Goal: Task Accomplishment & Management: Complete application form

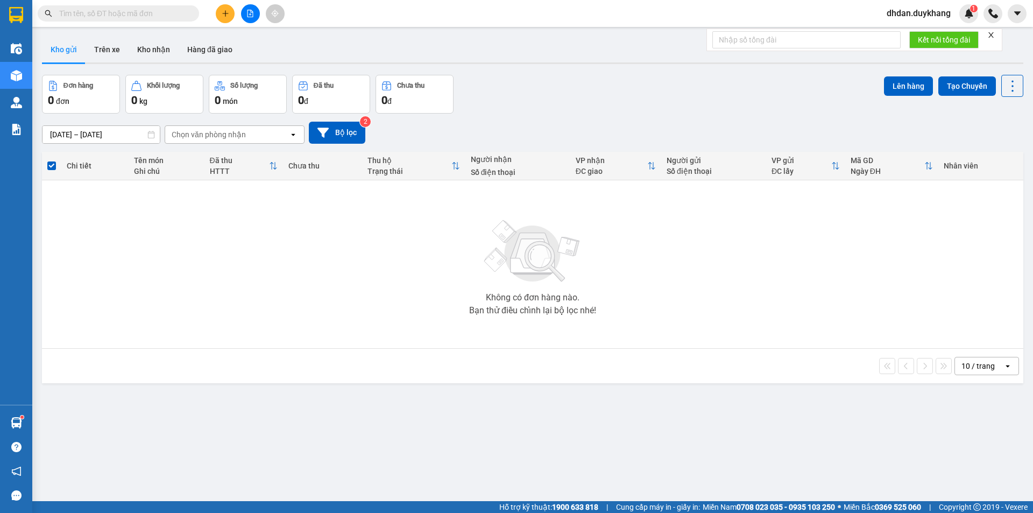
click at [215, 13] on div at bounding box center [250, 13] width 81 height 19
click at [229, 18] on button at bounding box center [225, 13] width 19 height 19
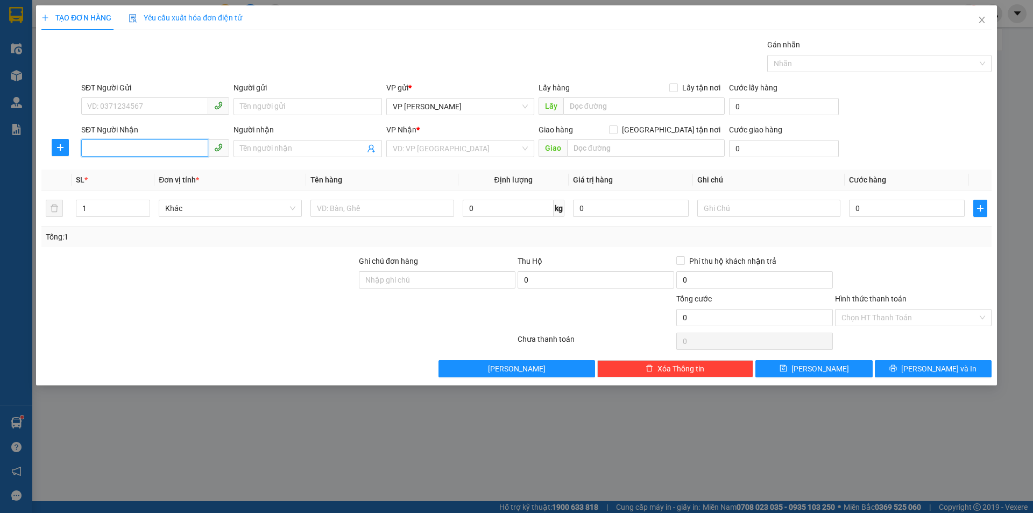
click at [143, 147] on input "SĐT Người Nhận" at bounding box center [144, 147] width 127 height 17
type input "0377010455"
click at [324, 155] on span at bounding box center [307, 148] width 148 height 17
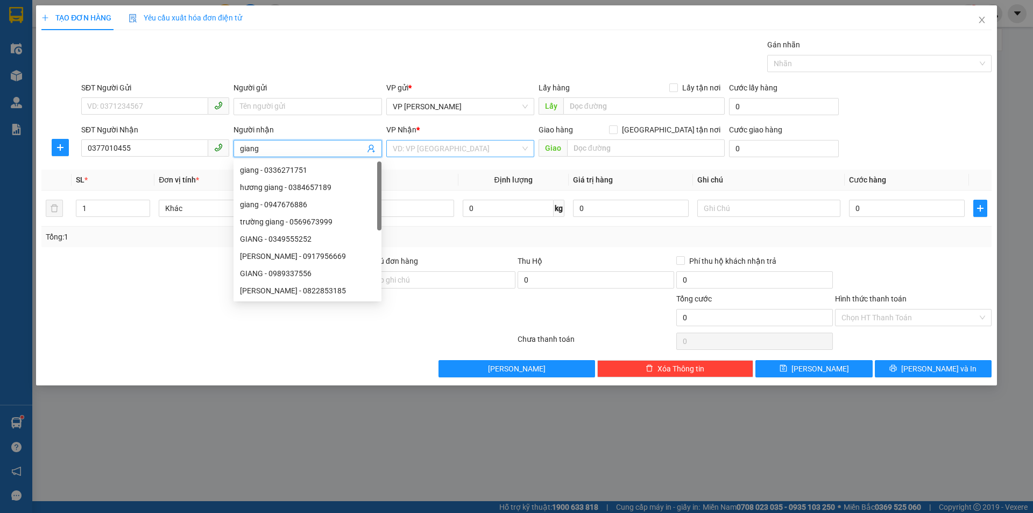
type input "giang"
click at [471, 149] on input "search" at bounding box center [457, 148] width 128 height 16
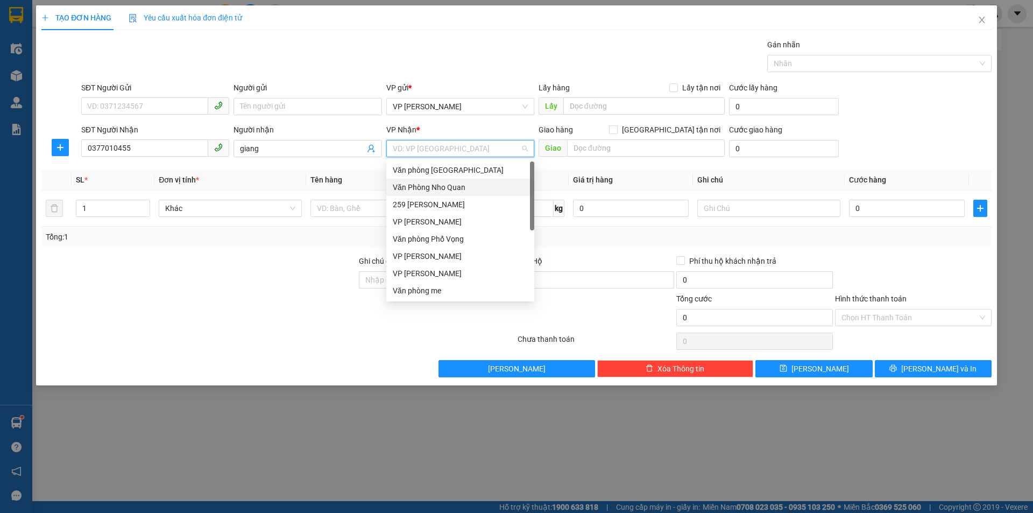
click at [450, 186] on div "Văn Phòng Nho Quan" at bounding box center [460, 187] width 135 height 12
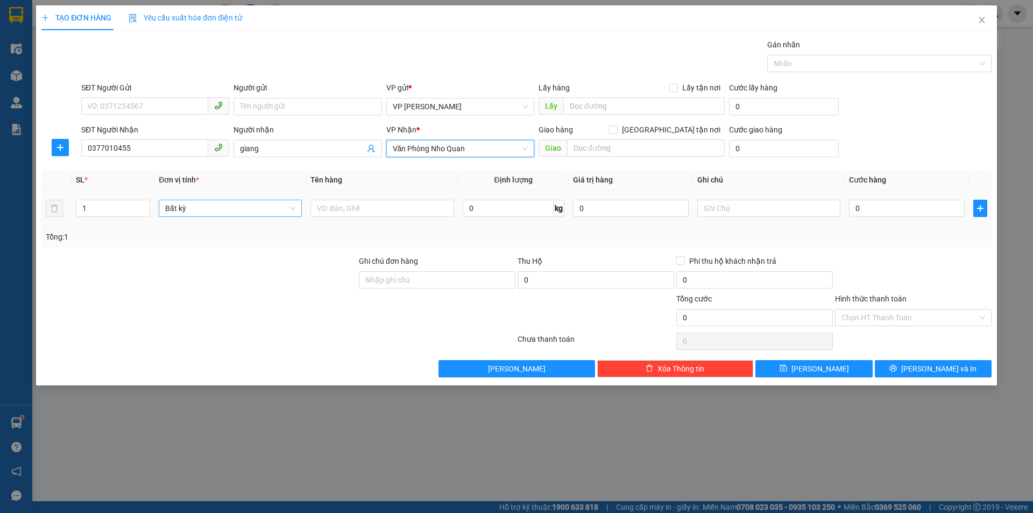
click at [205, 207] on span "Bất kỳ" at bounding box center [230, 208] width 130 height 16
type input "thùng"
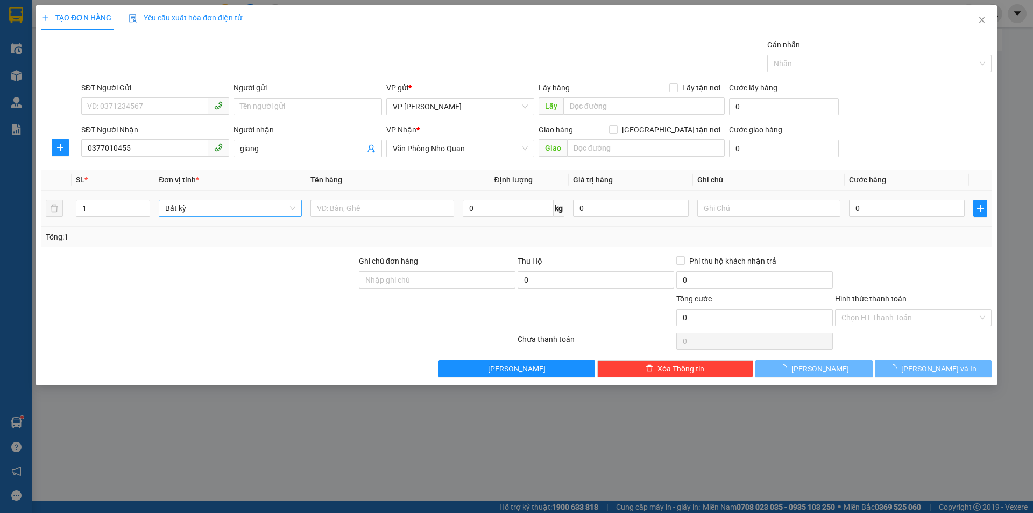
click at [219, 299] on div at bounding box center [198, 312] width 317 height 38
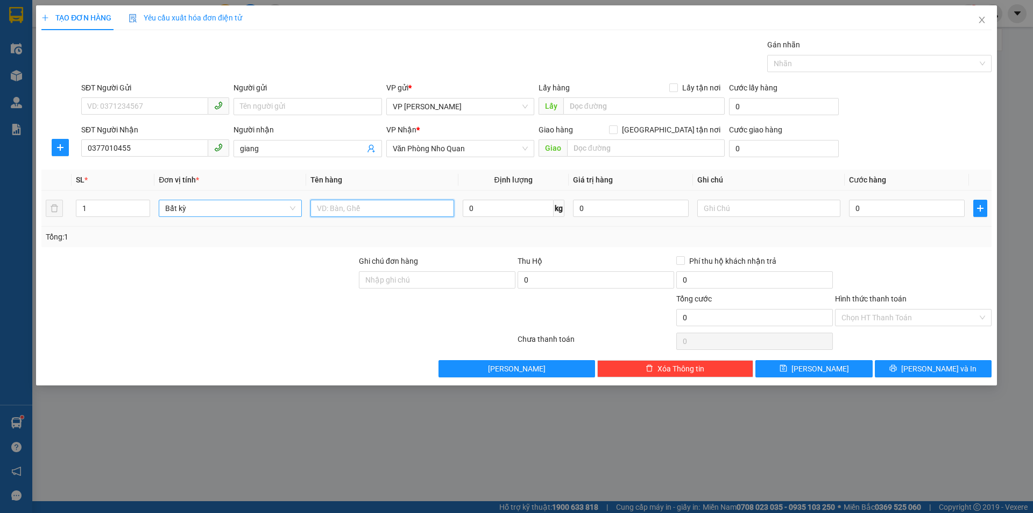
click at [353, 205] on input "text" at bounding box center [381, 208] width 143 height 17
type input "1 thùng"
click at [880, 208] on input "0" at bounding box center [907, 208] width 116 height 17
type input "4"
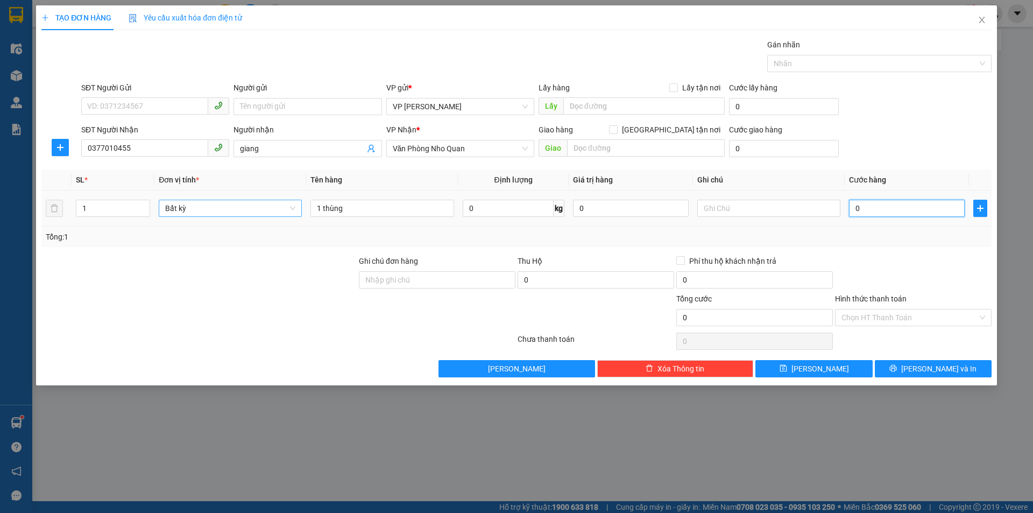
type input "4"
type input "40"
type input "400"
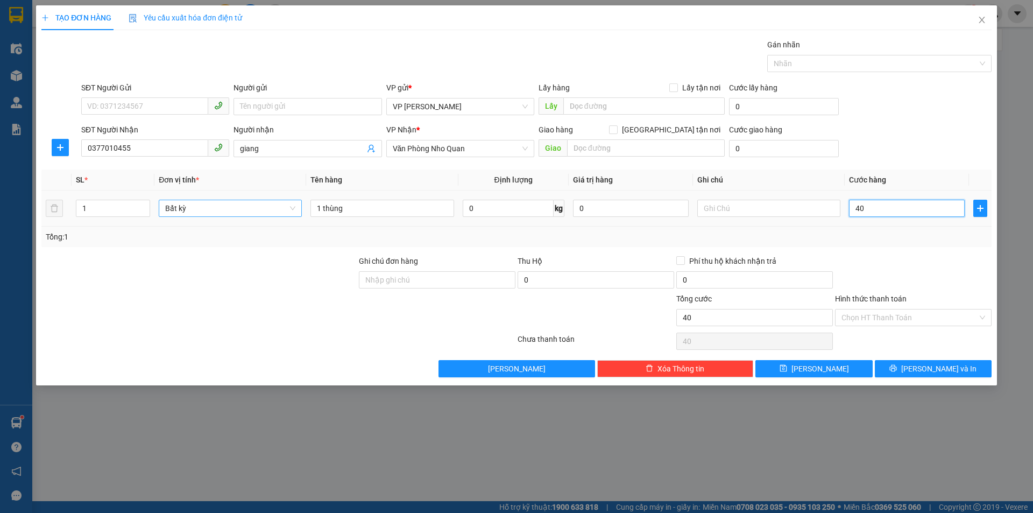
type input "400"
type input "4.000"
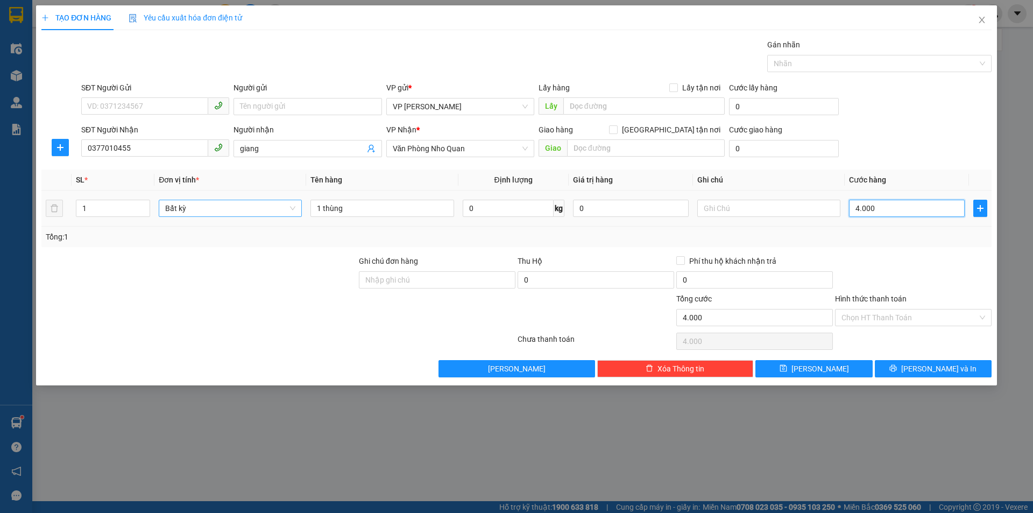
type input "40.000"
drag, startPoint x: 903, startPoint y: 322, endPoint x: 902, endPoint y: 327, distance: 5.4
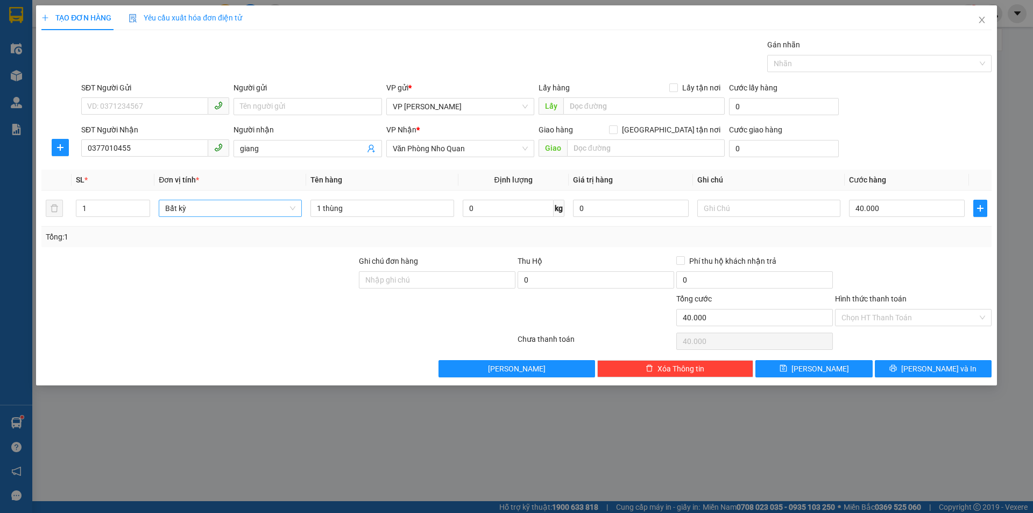
click at [902, 325] on div "Chọn HT Thanh Toán" at bounding box center [913, 317] width 157 height 17
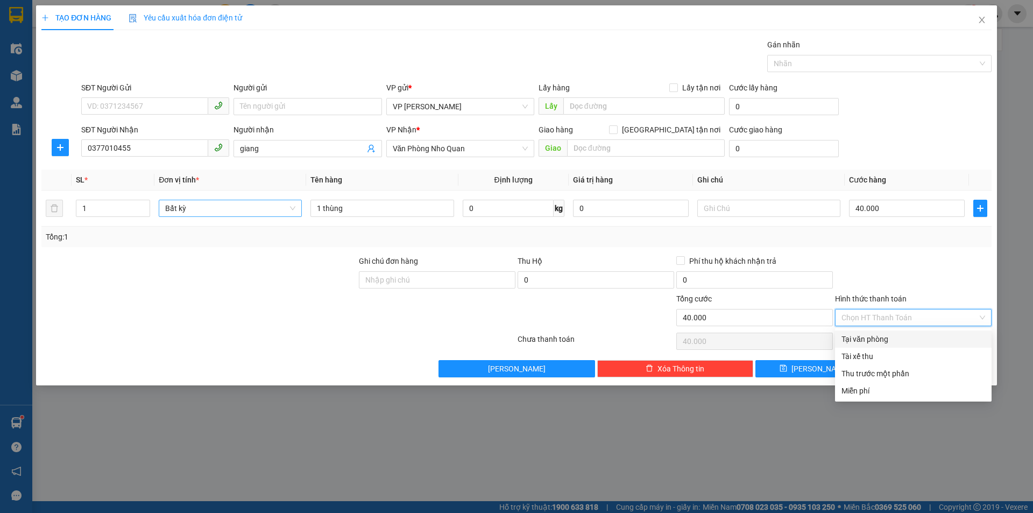
click at [879, 337] on div "Tại văn phòng" at bounding box center [913, 339] width 144 height 12
type input "0"
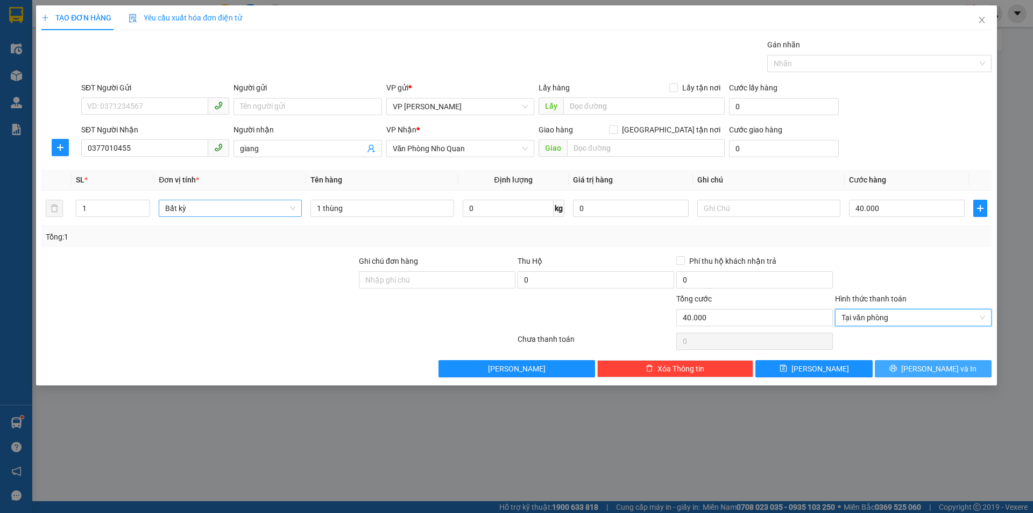
click at [910, 369] on button "[PERSON_NAME] và In" at bounding box center [933, 368] width 117 height 17
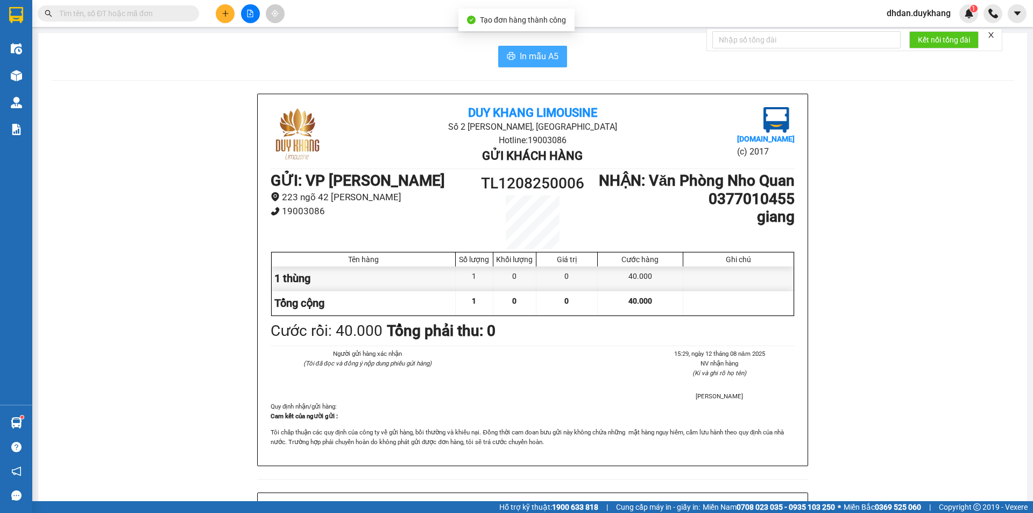
click at [520, 60] on span "In mẫu A5" at bounding box center [539, 55] width 39 height 13
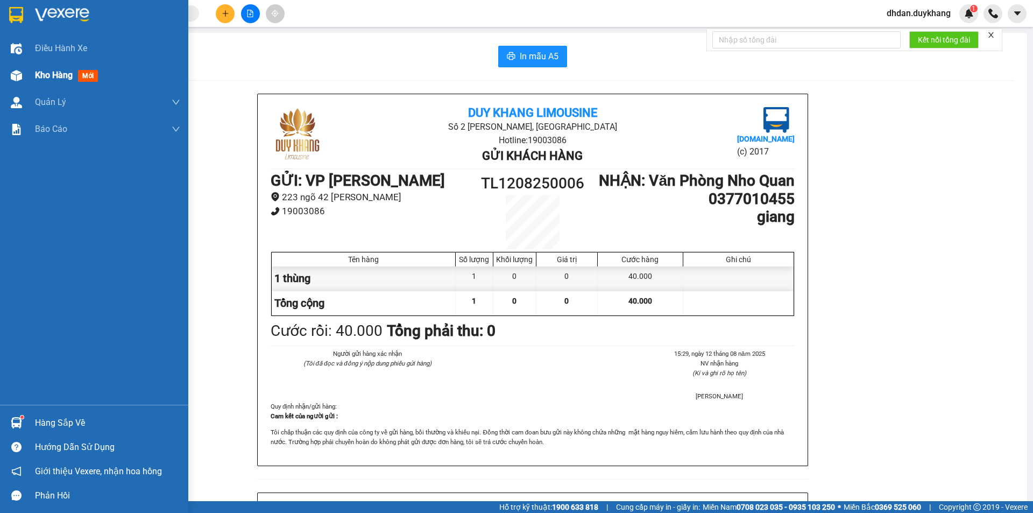
drag, startPoint x: 53, startPoint y: 72, endPoint x: 134, endPoint y: 83, distance: 81.5
click at [53, 74] on span "Kho hàng" at bounding box center [54, 75] width 38 height 10
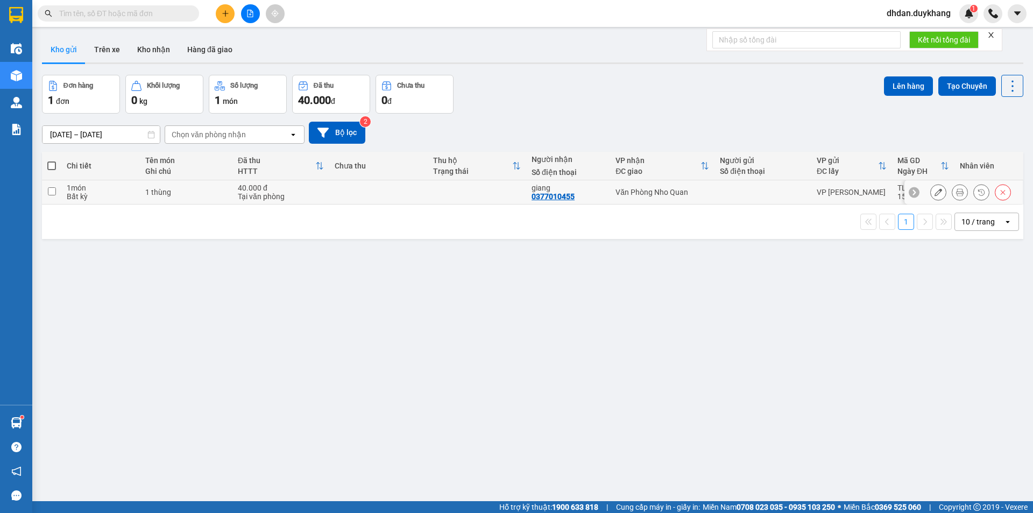
click at [52, 190] on input "checkbox" at bounding box center [52, 191] width 8 height 8
checkbox input "true"
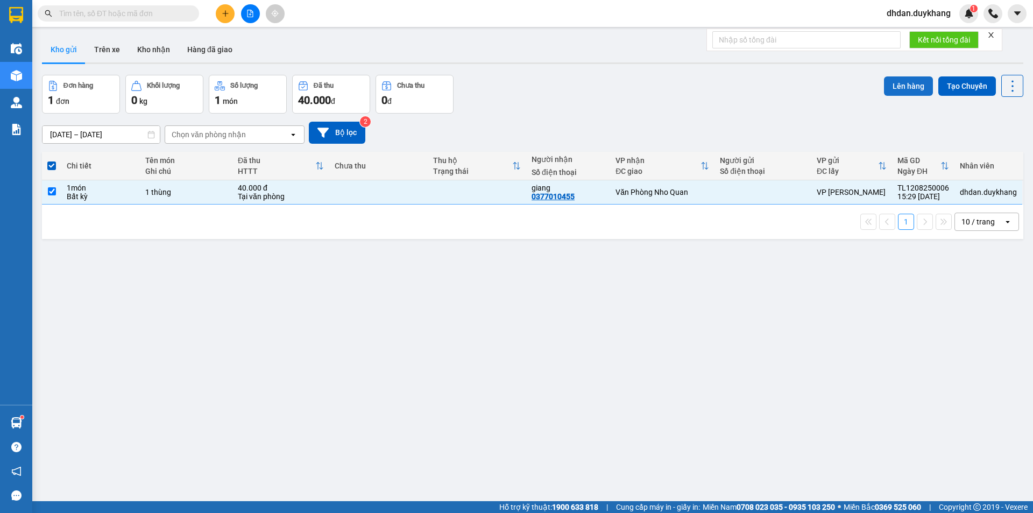
click at [885, 91] on button "Lên hàng" at bounding box center [908, 85] width 49 height 19
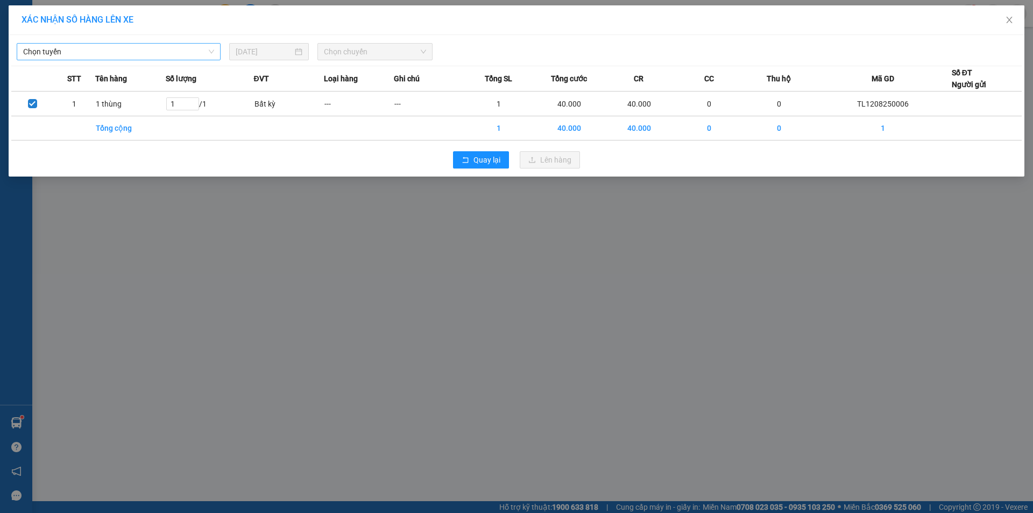
click at [103, 54] on span "Chọn tuyến" at bounding box center [118, 52] width 191 height 16
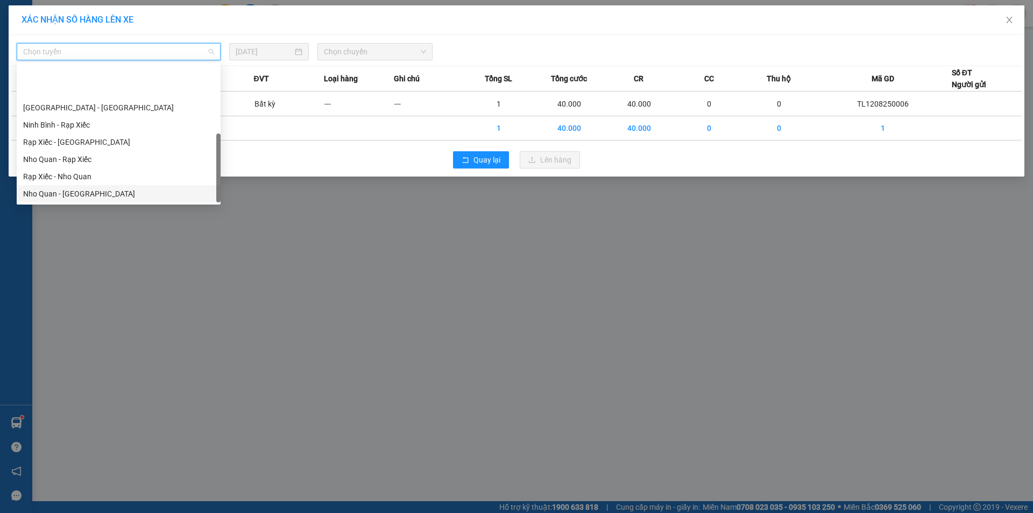
scroll to position [52, 0]
click at [72, 193] on div "[GEOGRAPHIC_DATA] - Nho Quan" at bounding box center [118, 194] width 191 height 12
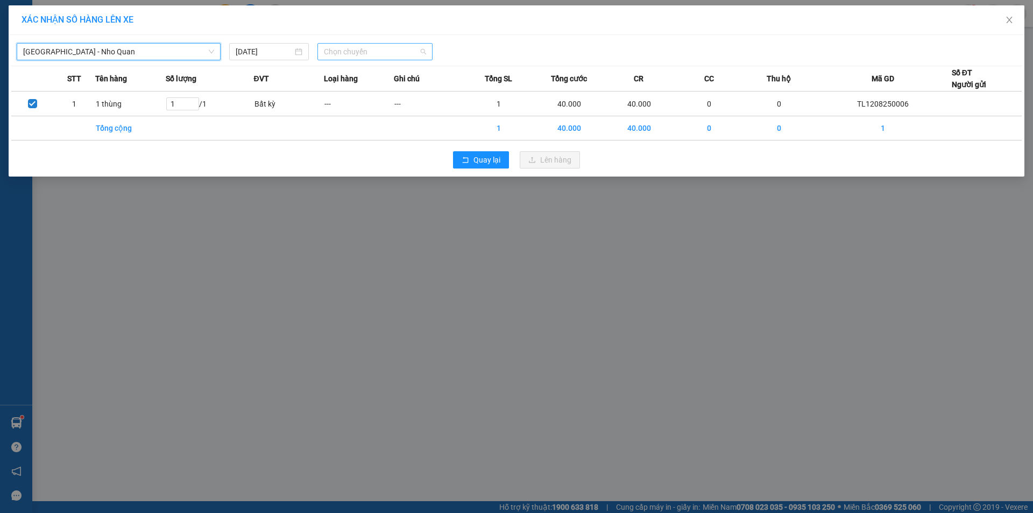
click at [359, 52] on span "Chọn chuyến" at bounding box center [375, 52] width 102 height 16
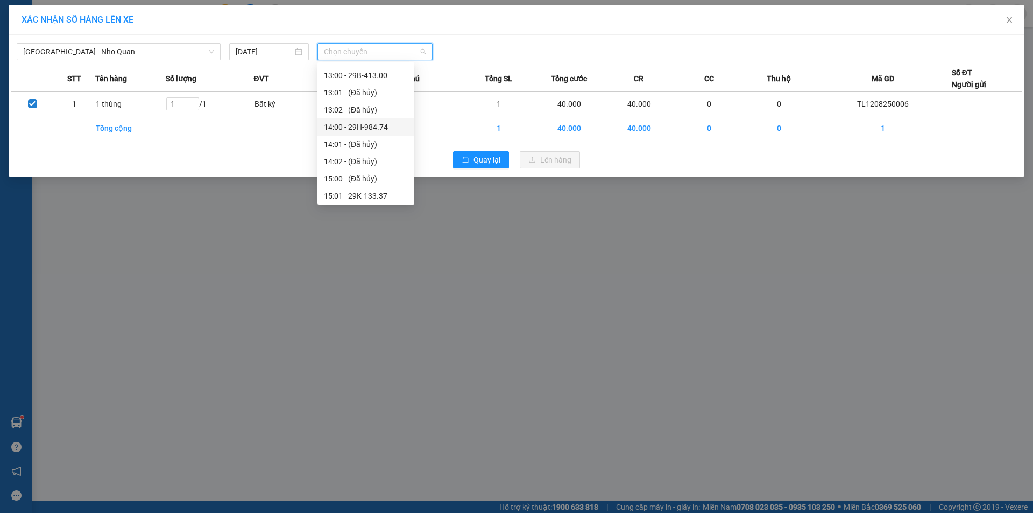
scroll to position [484, 0]
click at [376, 122] on div "16:00 - 29K-133.31" at bounding box center [366, 123] width 84 height 12
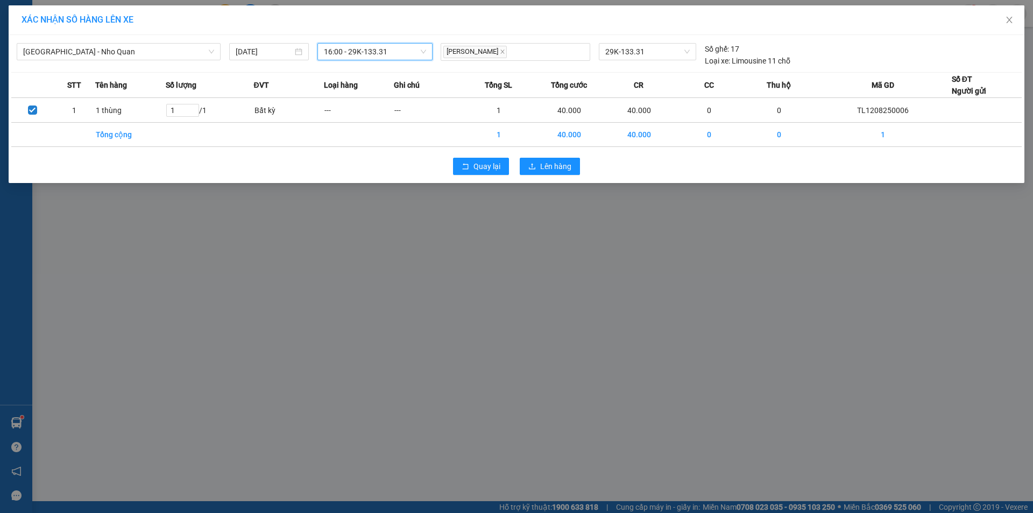
click at [546, 177] on div "Quay lại Lên hàng" at bounding box center [516, 166] width 1010 height 28
click at [547, 165] on span "Lên hàng" at bounding box center [555, 166] width 31 height 12
